Goal: Task Accomplishment & Management: Complete application form

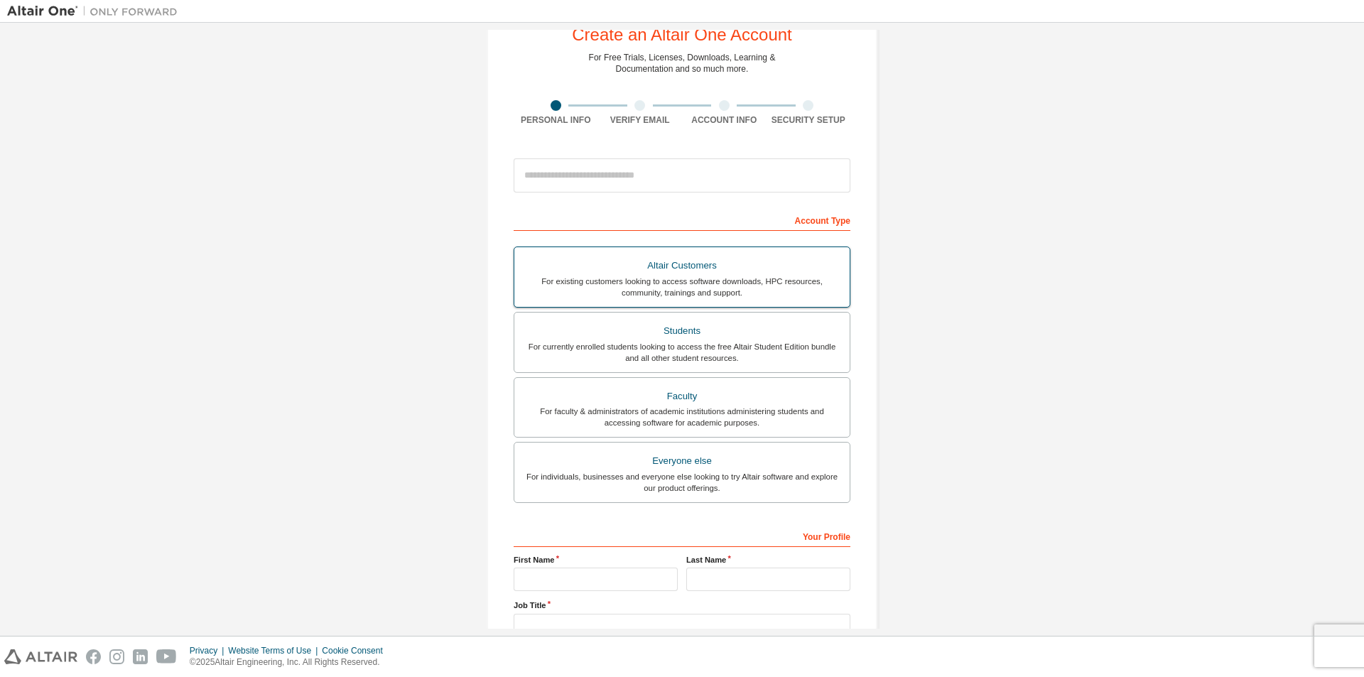
scroll to position [71, 0]
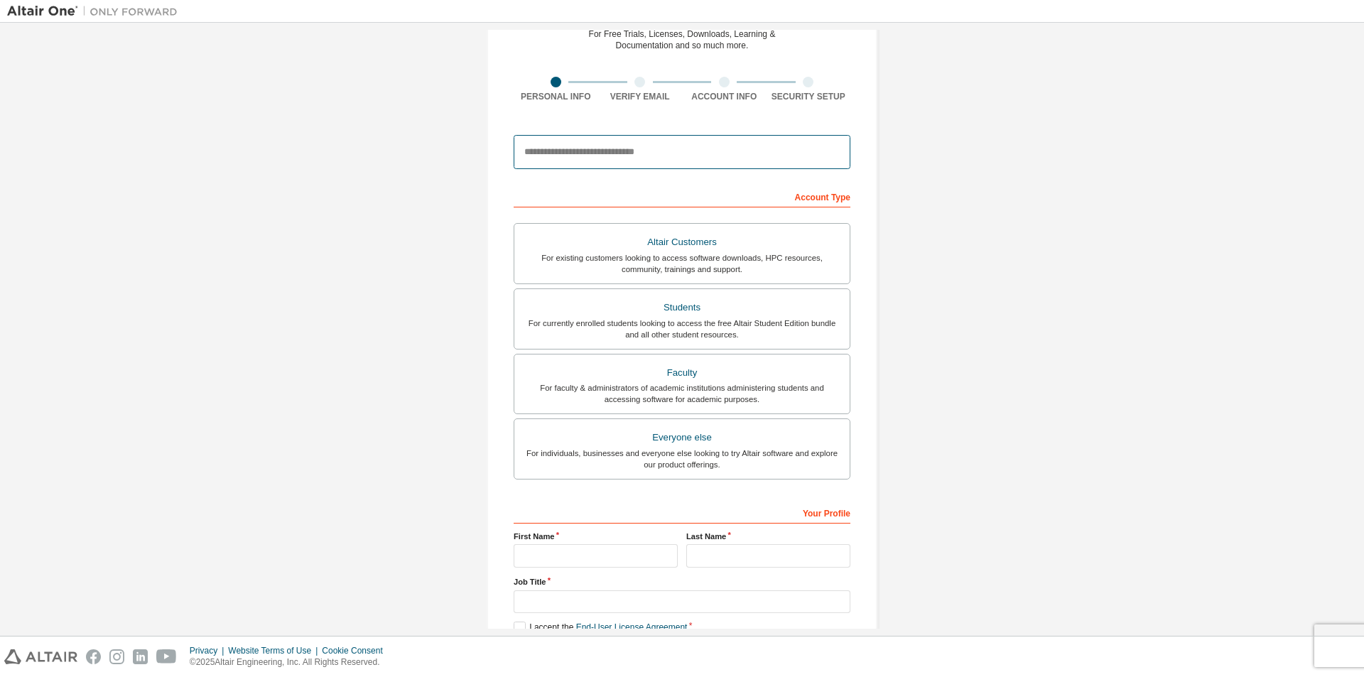
click at [594, 162] on input "email" at bounding box center [682, 152] width 337 height 34
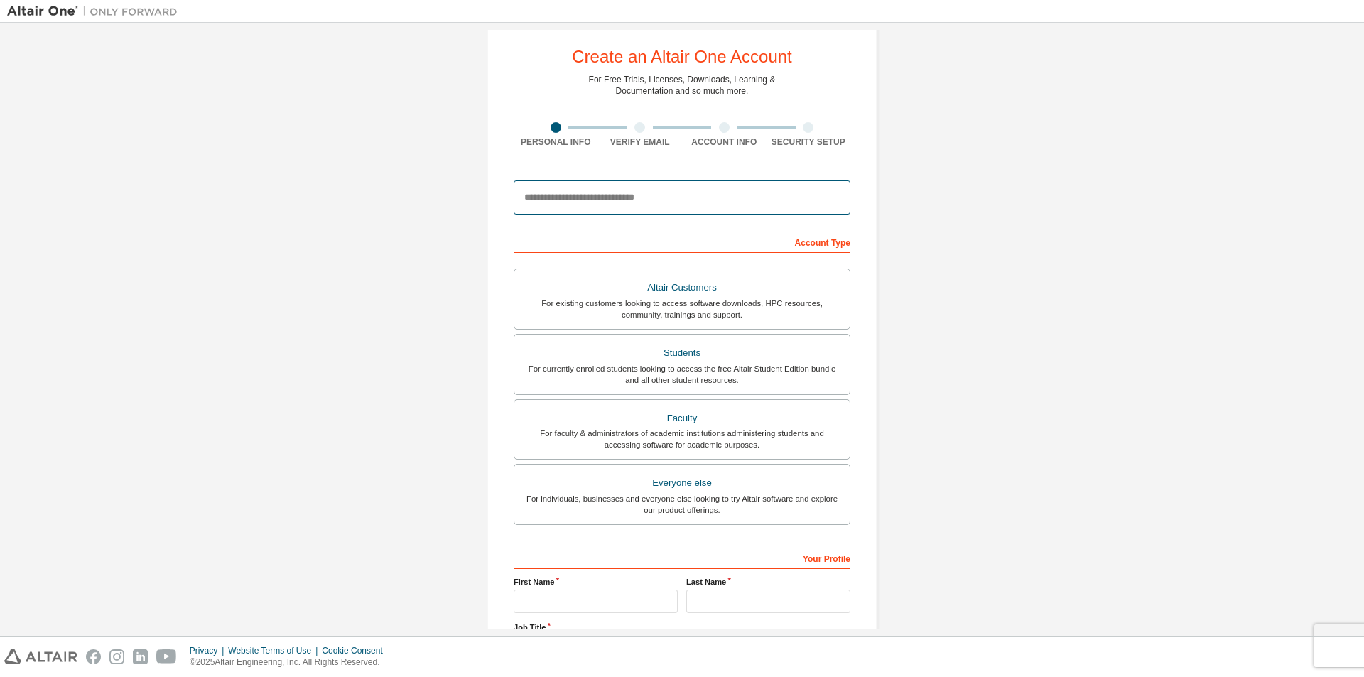
scroll to position [0, 0]
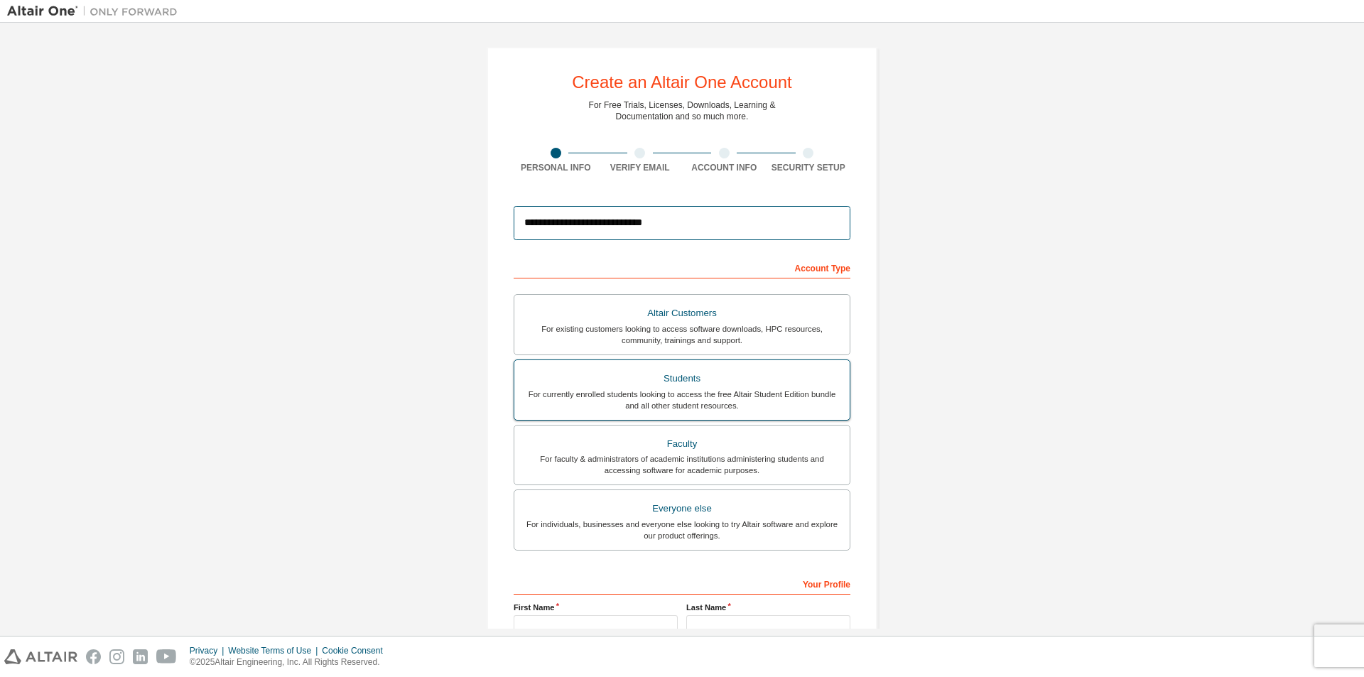
type input "**********"
click at [708, 399] on div "For currently enrolled students looking to access the free Altair Student Editi…" at bounding box center [682, 400] width 318 height 23
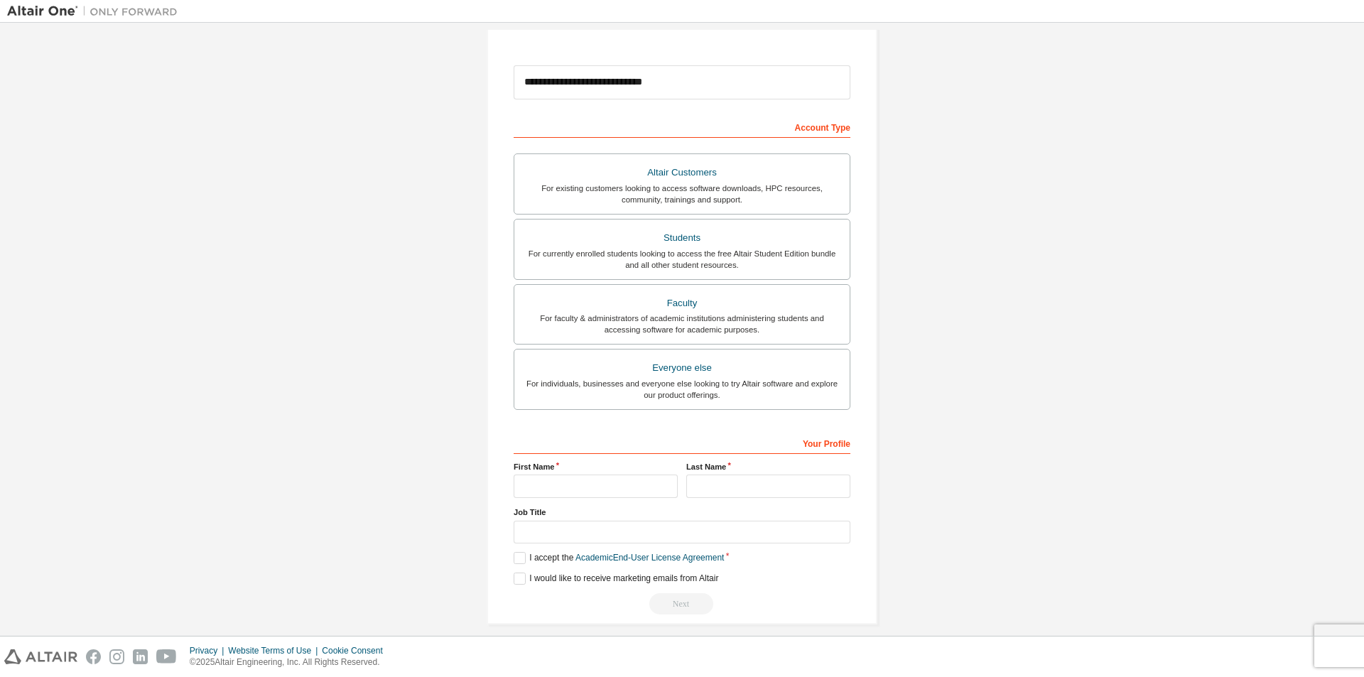
scroll to position [142, 0]
click at [563, 477] on input "text" at bounding box center [596, 484] width 164 height 23
type input "******"
type input "********"
click at [528, 523] on input "text" at bounding box center [682, 530] width 337 height 23
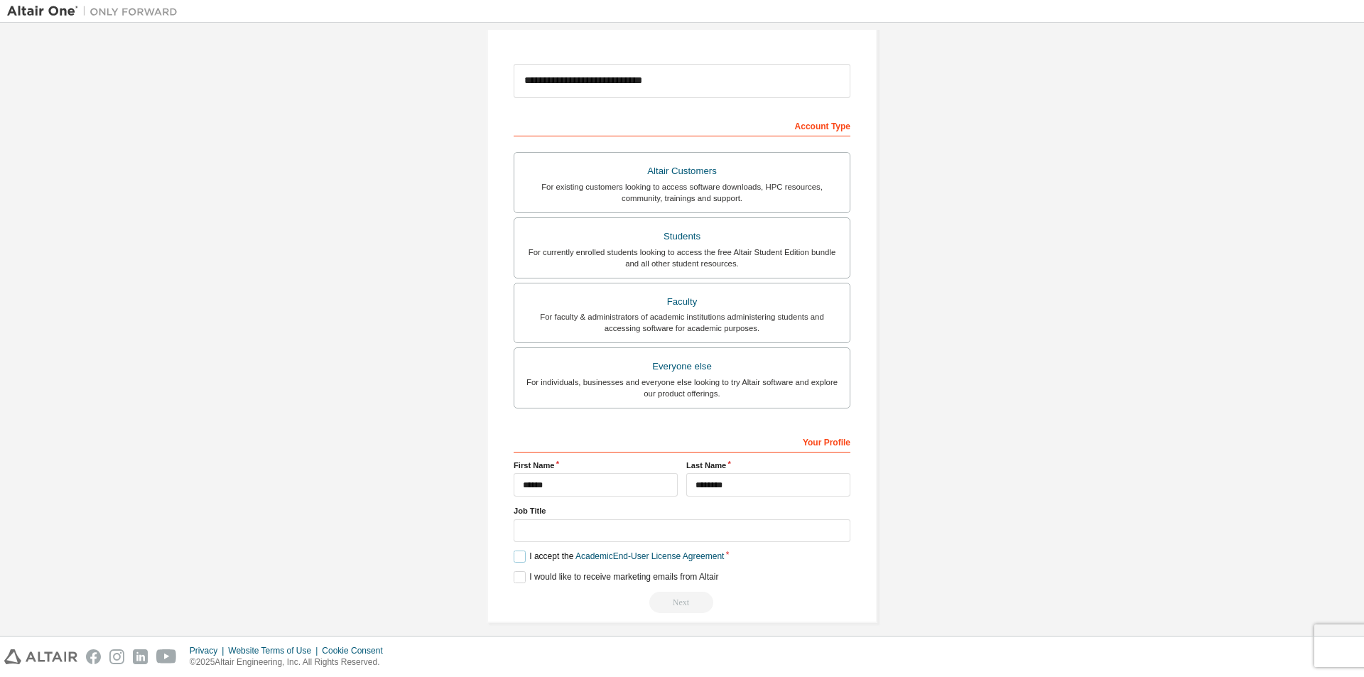
click at [519, 553] on label "I accept the Academic End-User License Agreement" at bounding box center [619, 557] width 210 height 12
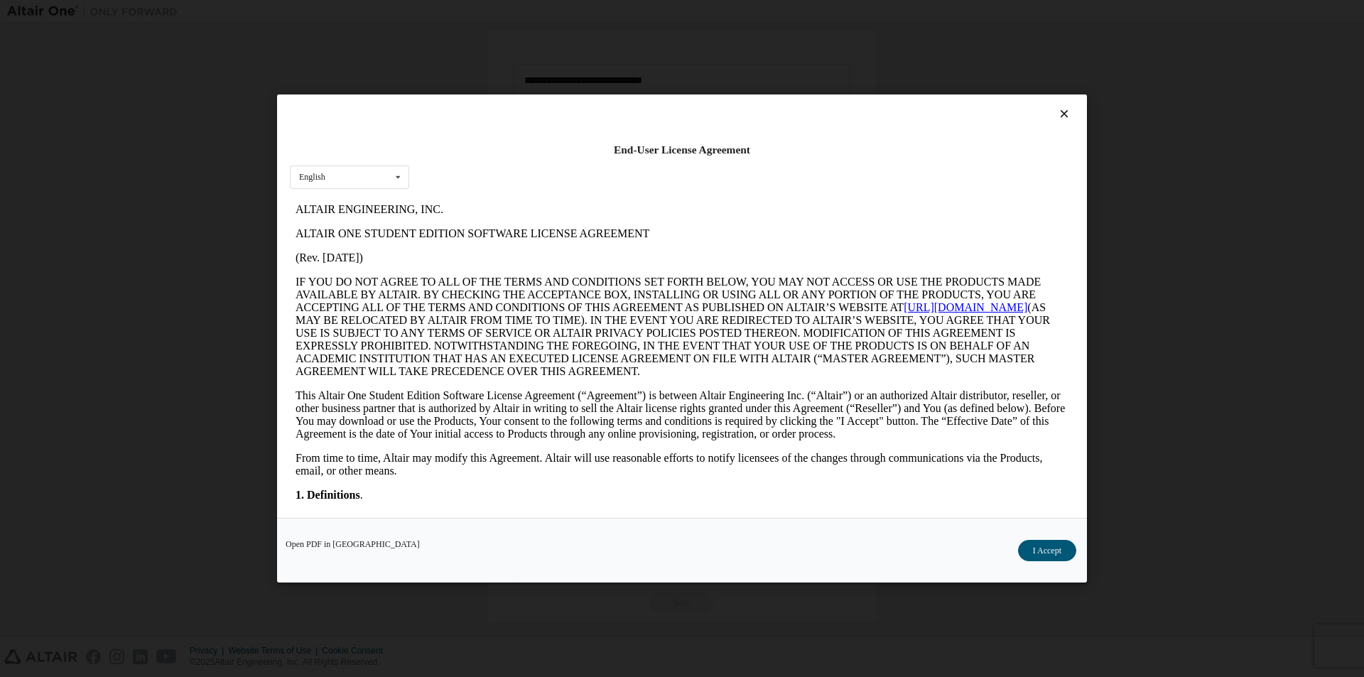
scroll to position [0, 0]
click at [398, 175] on icon at bounding box center [398, 177] width 18 height 22
click at [379, 166] on div "English English" at bounding box center [349, 177] width 119 height 23
click at [1031, 548] on button "I Accept" at bounding box center [1047, 550] width 58 height 21
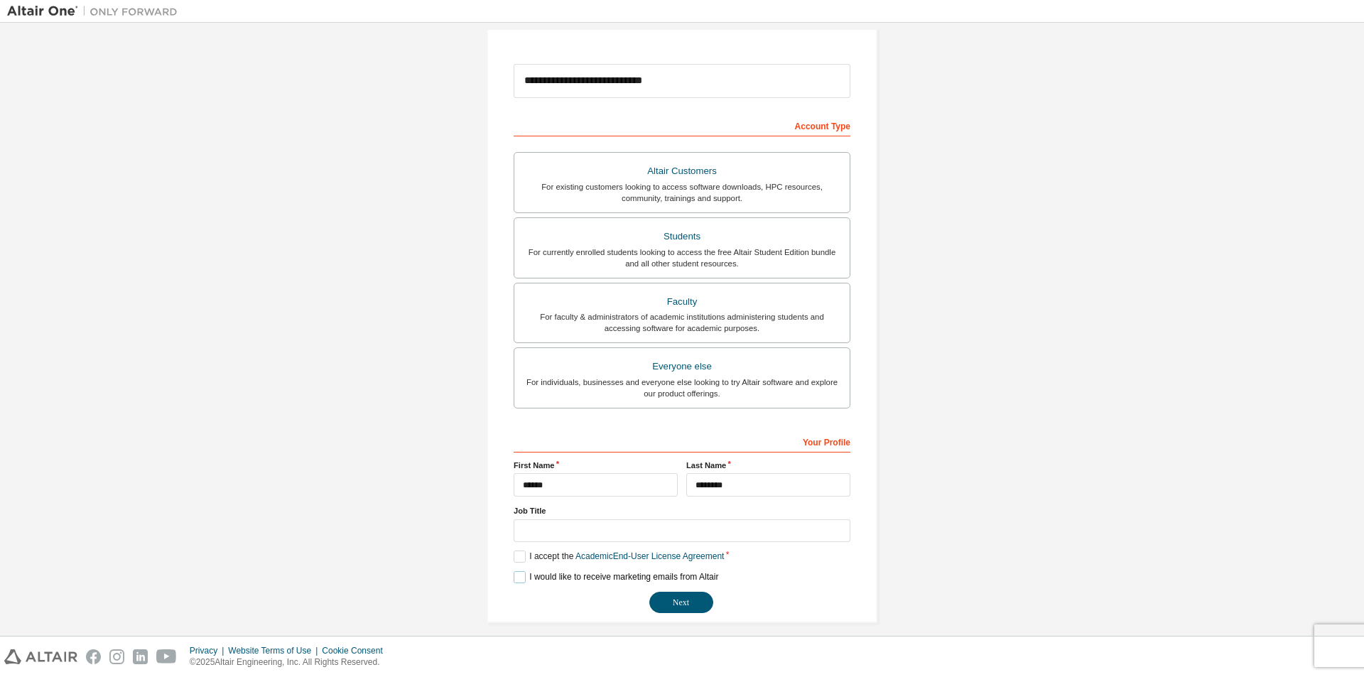
click at [514, 575] on label "I would like to receive marketing emails from Altair" at bounding box center [616, 577] width 205 height 12
click at [517, 579] on label "I would like to receive marketing emails from Altair" at bounding box center [616, 577] width 205 height 12
click at [684, 607] on button "Next" at bounding box center [681, 602] width 64 height 21
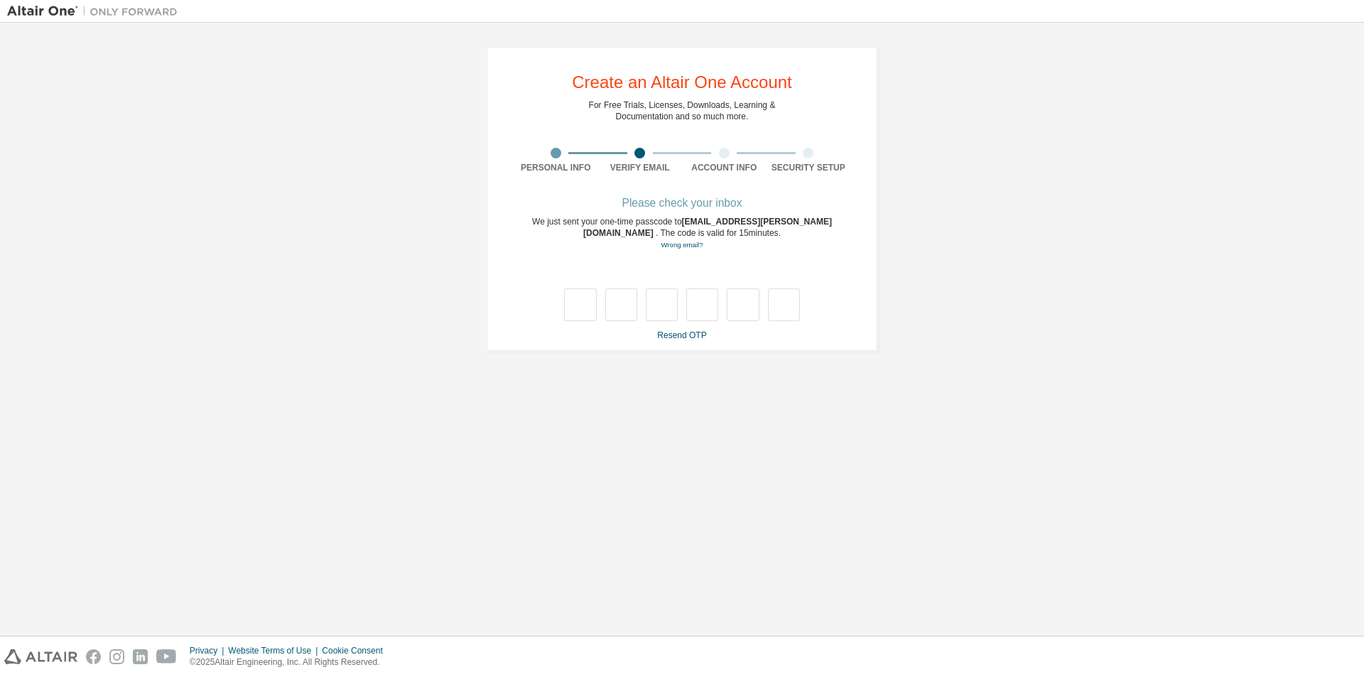
type input "*"
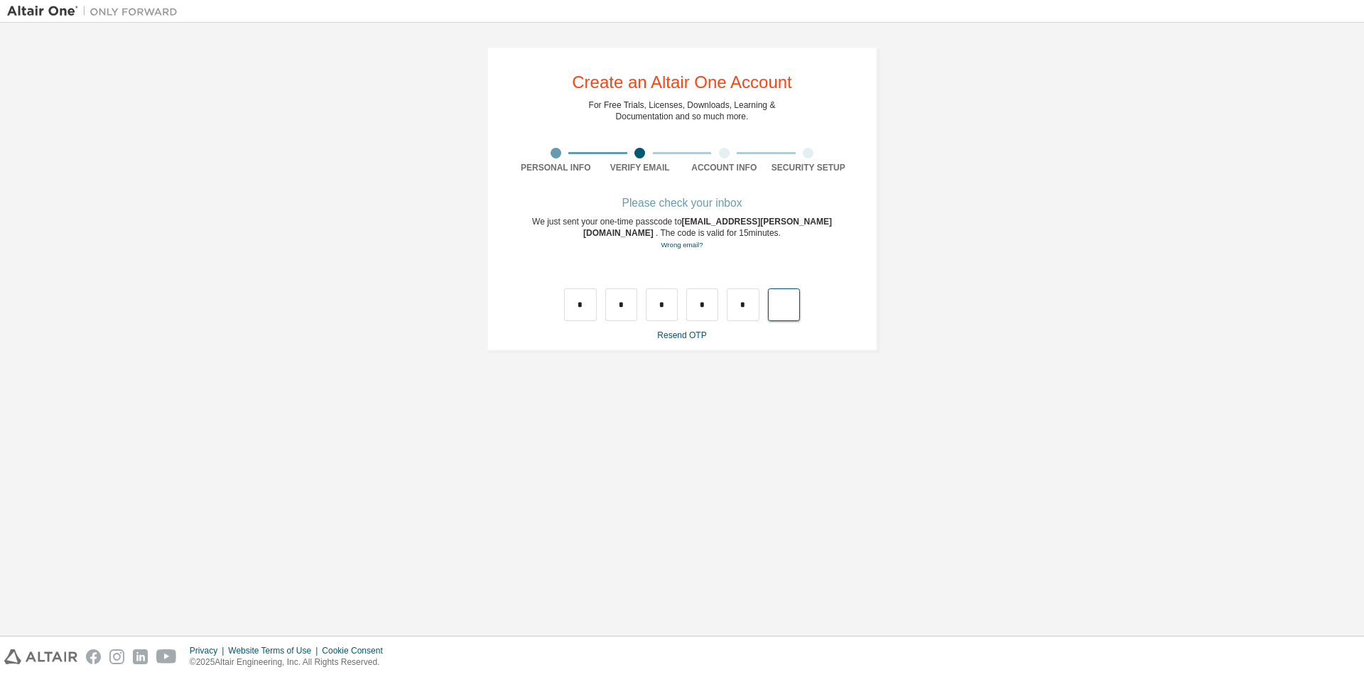
type input "*"
